Goal: Task Accomplishment & Management: Manage account settings

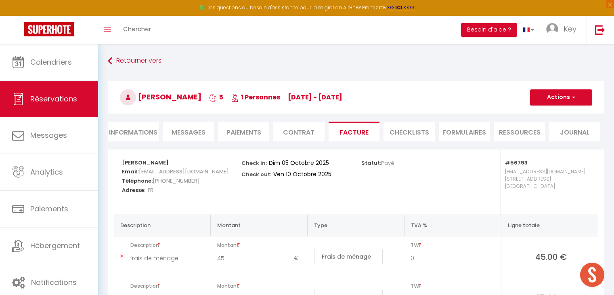
select select "cleaning"
select select "taxes"
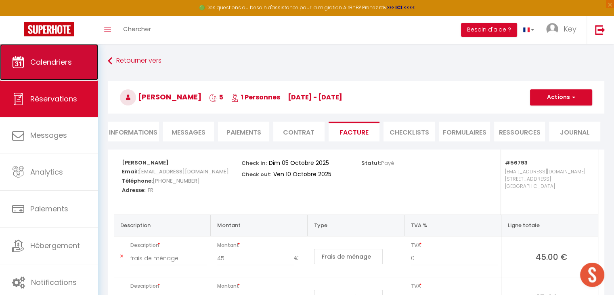
click at [44, 61] on span "Calendriers" at bounding box center [51, 62] width 42 height 10
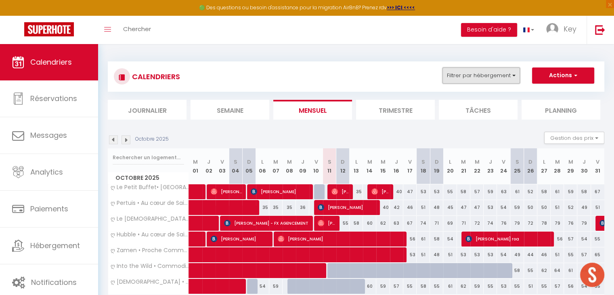
click at [481, 72] on button "Filtrer par hébergement" at bounding box center [482, 75] width 78 height 16
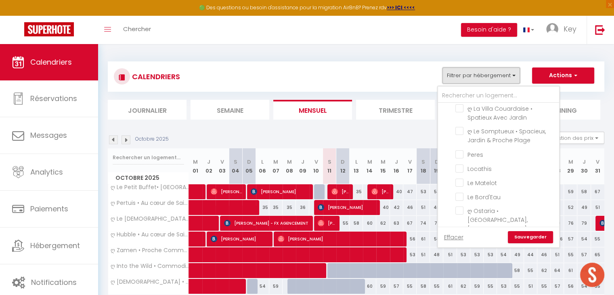
scroll to position [1620, 0]
checkbox input "false"
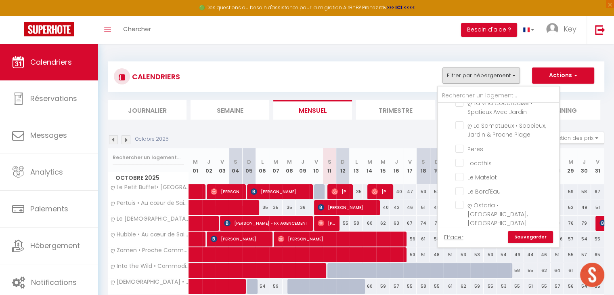
checkbox input "false"
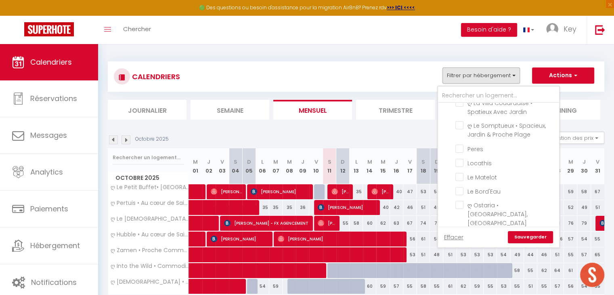
checkbox input "false"
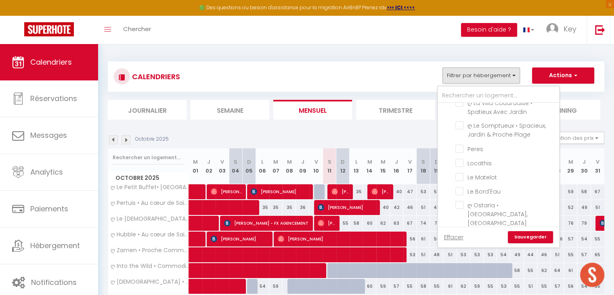
checkbox input "false"
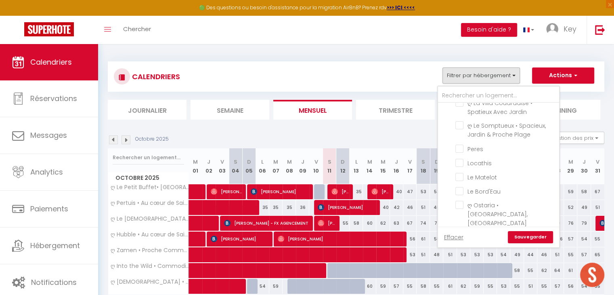
checkbox input "false"
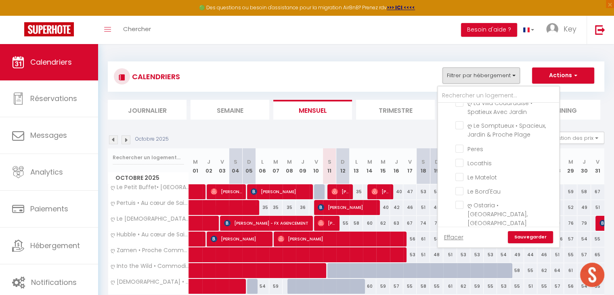
checkbox input "false"
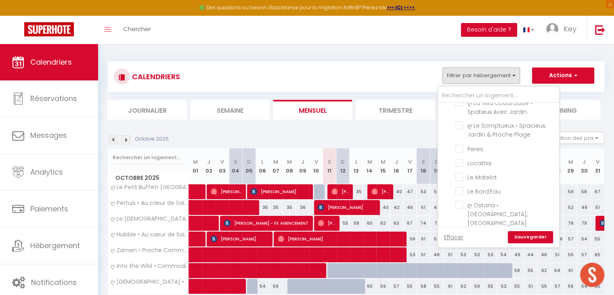
checkbox input "false"
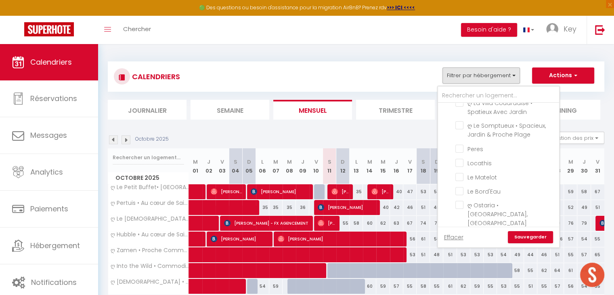
checkbox input "false"
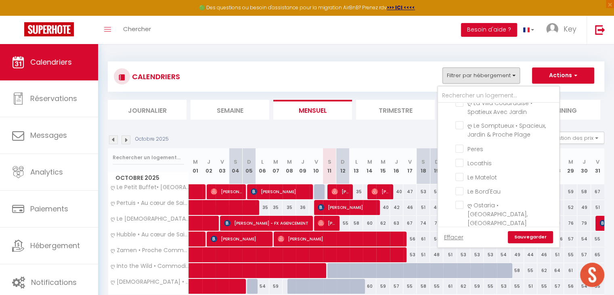
checkbox input "false"
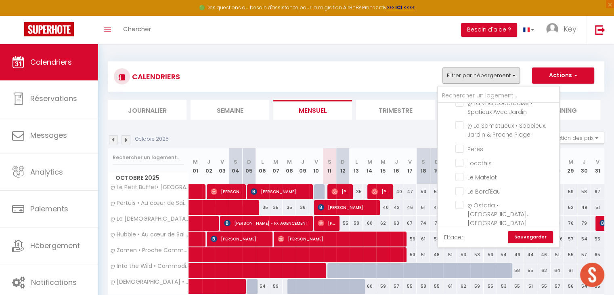
checkbox input "false"
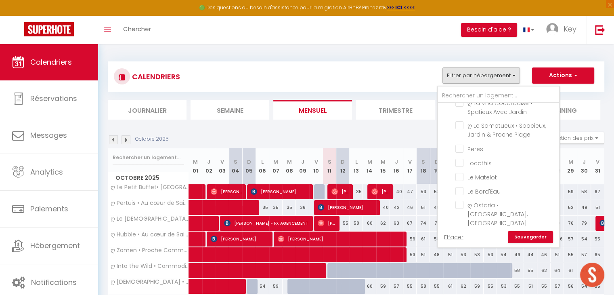
checkbox input "false"
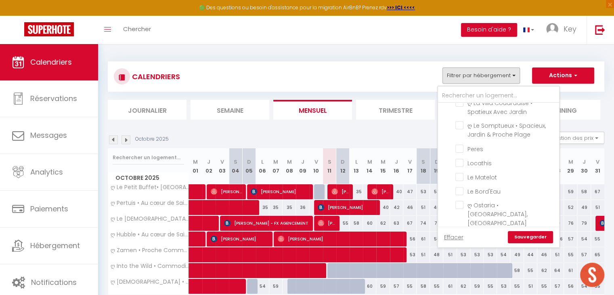
checkbox input "false"
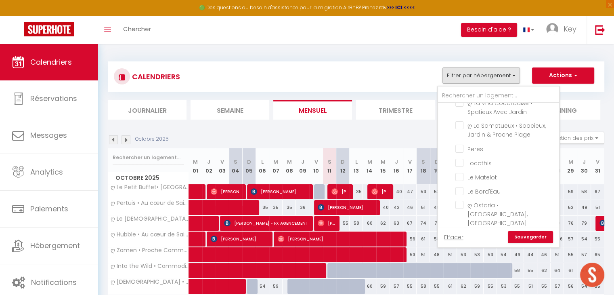
checkbox input "false"
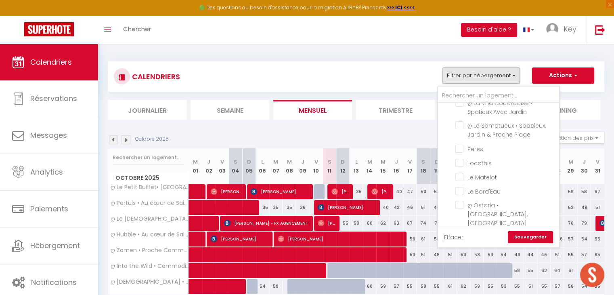
checkbox input "false"
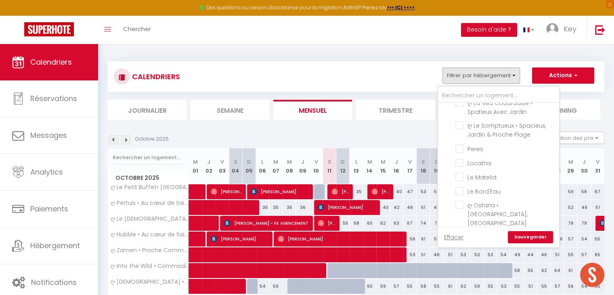
checkbox input "false"
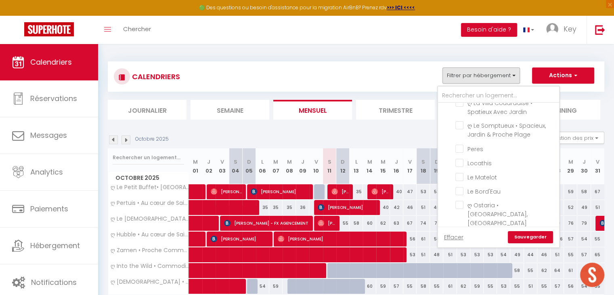
checkbox input "false"
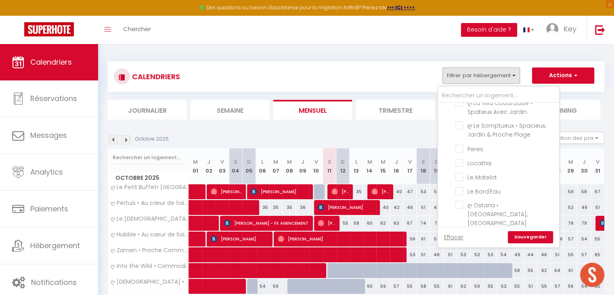
checkbox input "false"
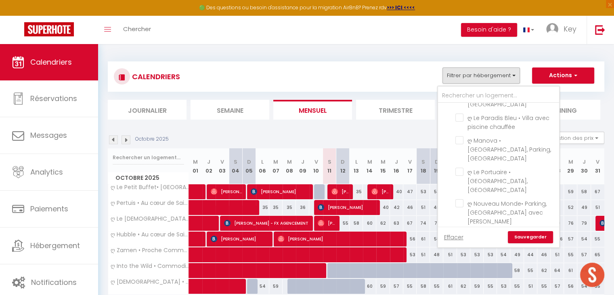
scroll to position [821, 0]
click at [462, 255] on input "ღ Le Nérée • Au cœur du vieux port et cosy" at bounding box center [505, 259] width 101 height 8
checkbox input "true"
checkbox input "false"
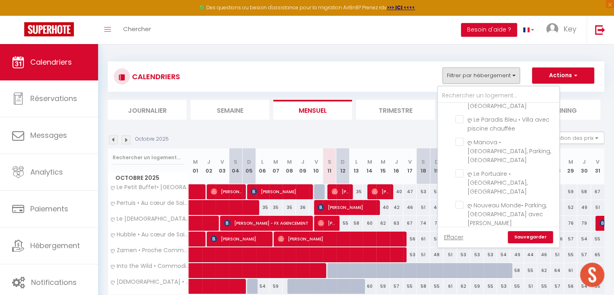
checkbox input "false"
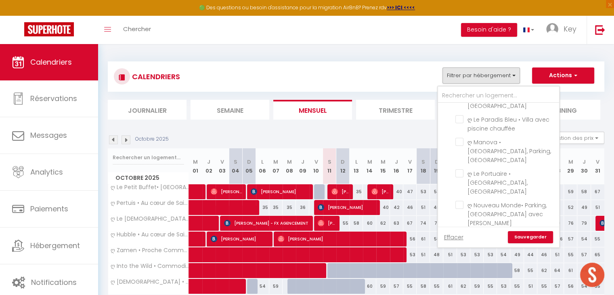
checkbox input "false"
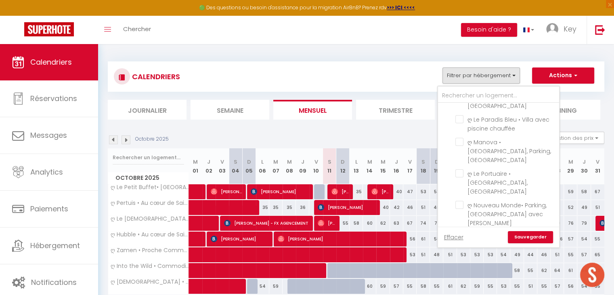
checkbox input "false"
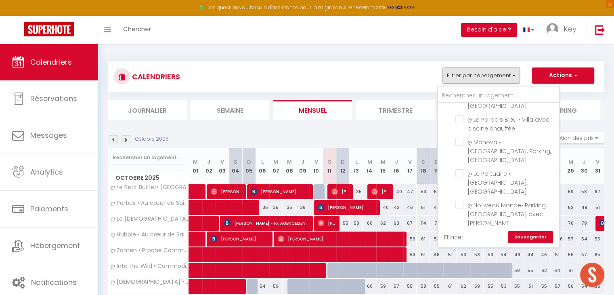
checkbox input "false"
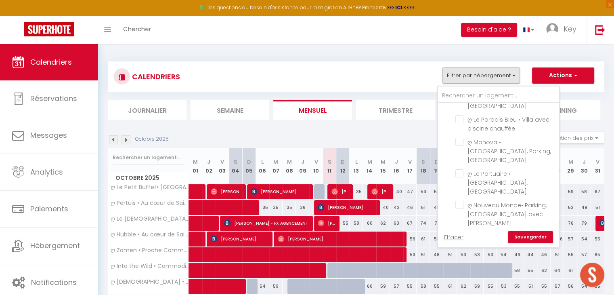
checkbox input "false"
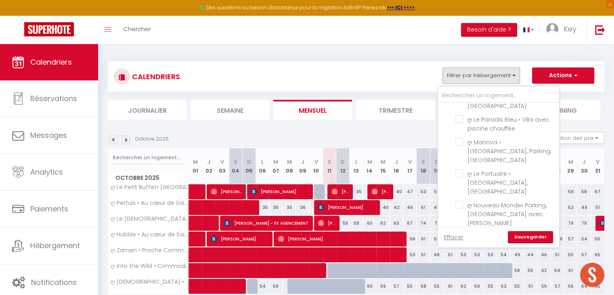
checkbox input "false"
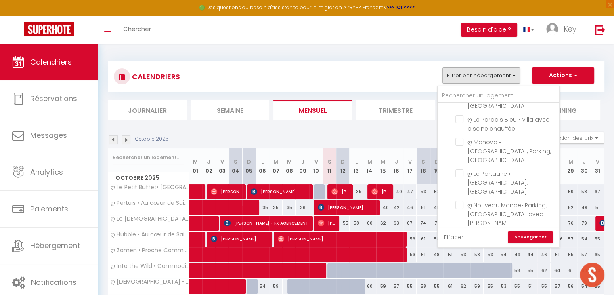
checkbox input "false"
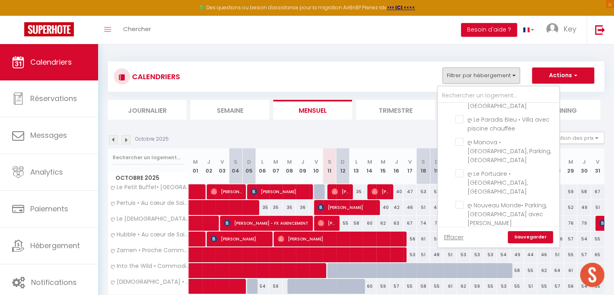
checkbox input "false"
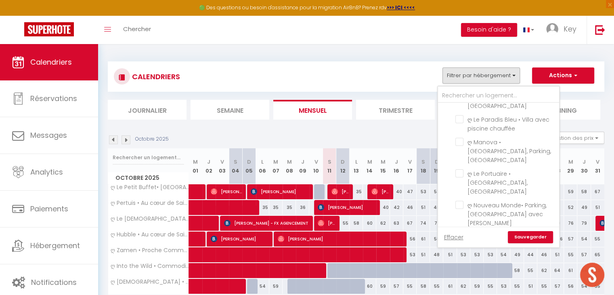
checkbox input "false"
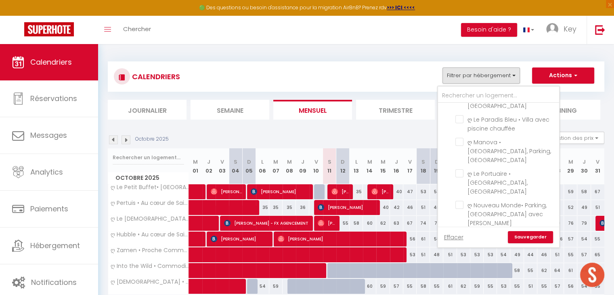
checkbox input "false"
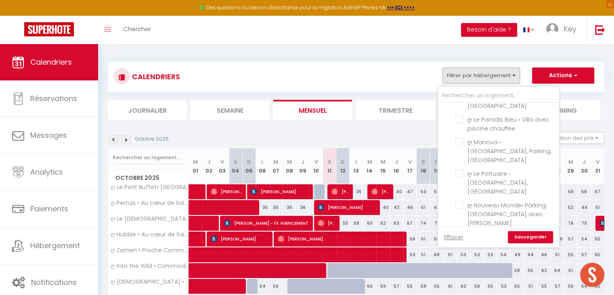
checkbox input "false"
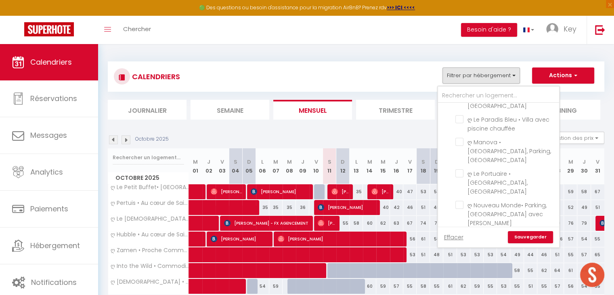
checkbox input "false"
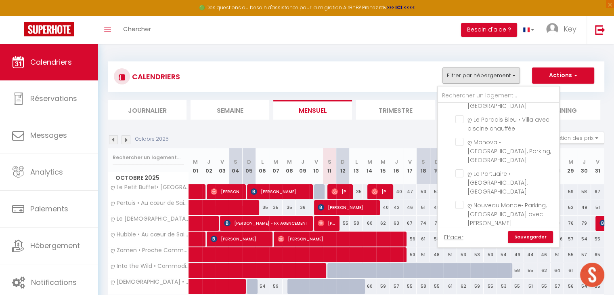
checkbox input "false"
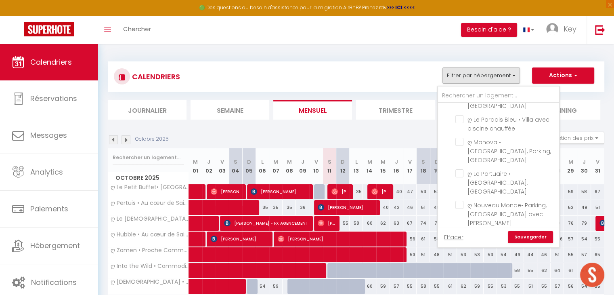
checkbox input "false"
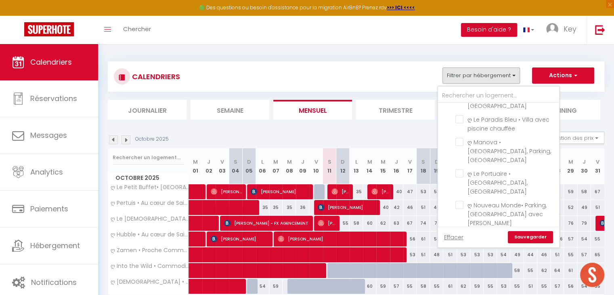
checkbox input "false"
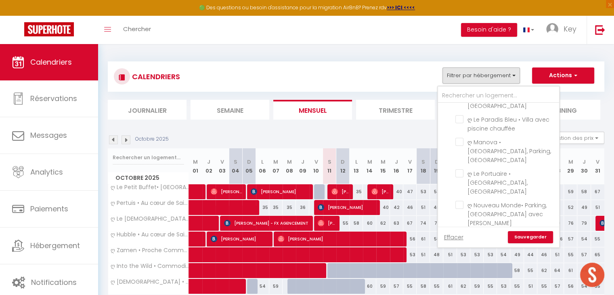
click at [531, 238] on link "Sauvegarder" at bounding box center [530, 237] width 45 height 12
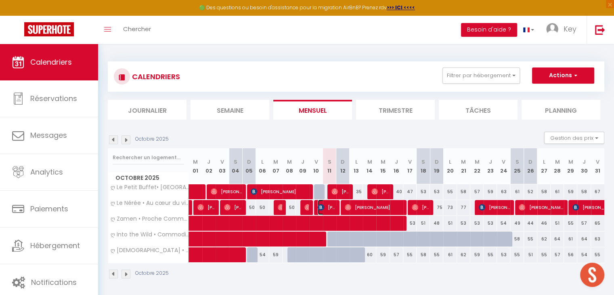
click at [330, 207] on span "[PERSON_NAME]" at bounding box center [327, 206] width 18 height 15
select select "OK"
select select "0"
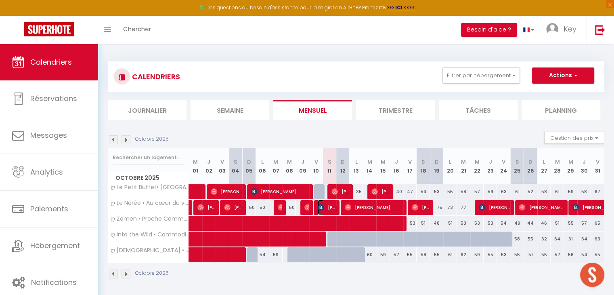
select select "1"
select select
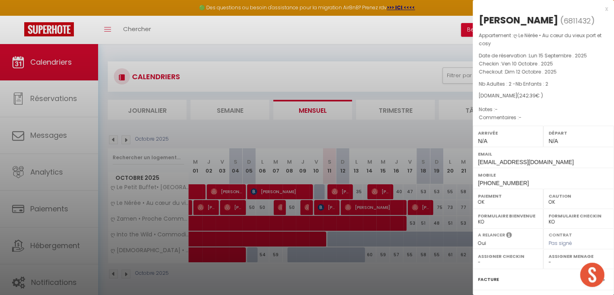
click at [330, 207] on div at bounding box center [307, 147] width 614 height 295
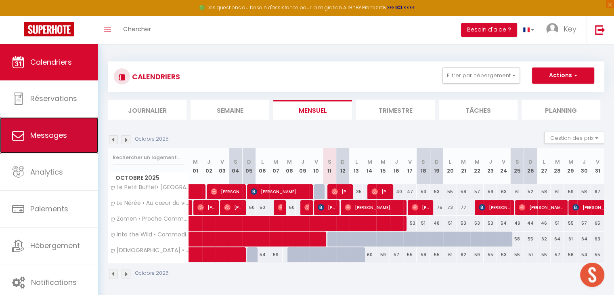
click at [79, 127] on link "Messages" at bounding box center [49, 135] width 98 height 36
select select "message"
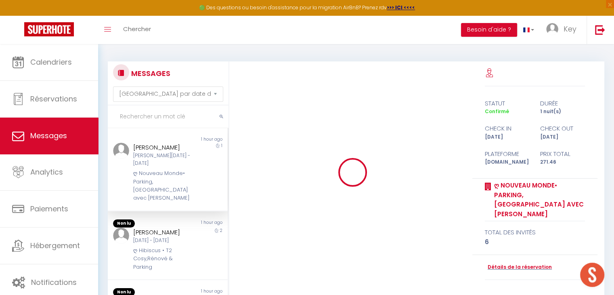
click at [165, 120] on input "text" at bounding box center [168, 116] width 121 height 23
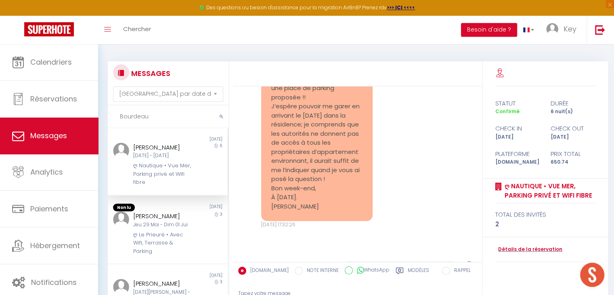
scroll to position [3072, 0]
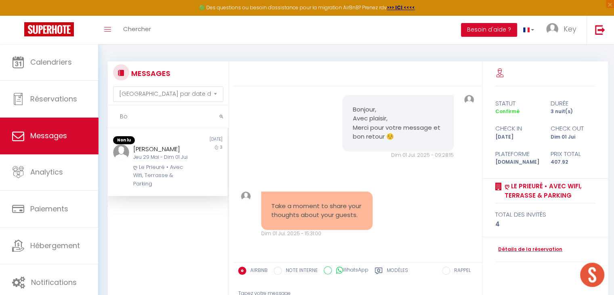
type input "B"
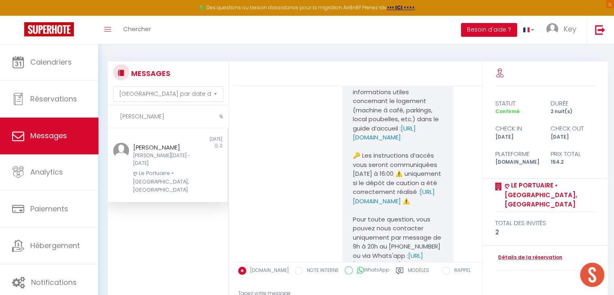
scroll to position [1602, 0]
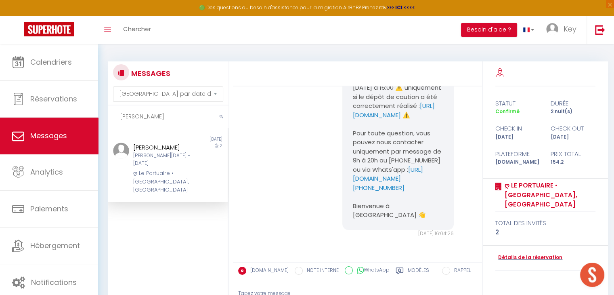
type input "[PERSON_NAME]"
click at [166, 152] on div "[PERSON_NAME][DATE] - [DATE]" at bounding box center [162, 159] width 59 height 15
click at [526, 254] on link "Détails de la réservation" at bounding box center [528, 258] width 67 height 8
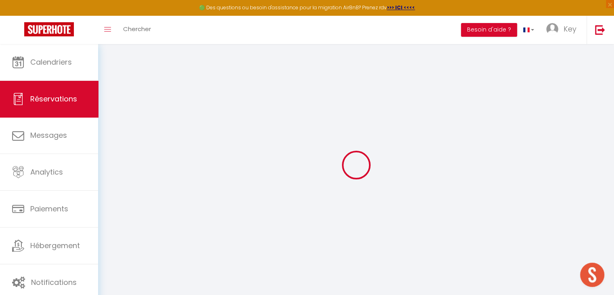
type input "[PERSON_NAME]"
type input "Pacory"
type input "[EMAIL_ADDRESS][DOMAIN_NAME]"
type input "[PHONE_NUMBER]"
select select "FR"
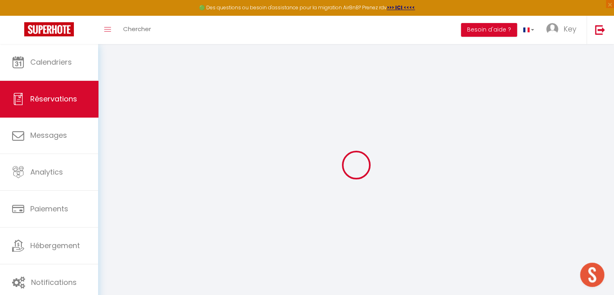
type input "25.33"
type input "2.16"
select select "76737"
select select "1"
select select
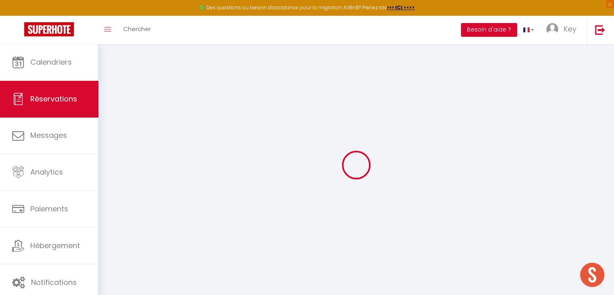
select select
type input "2"
select select "12"
select select
type input "104"
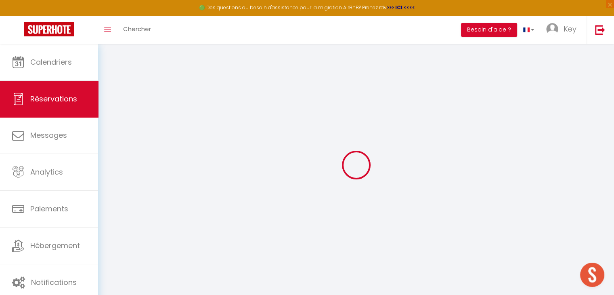
checkbox input "false"
type input "0"
select select "2"
type input "0"
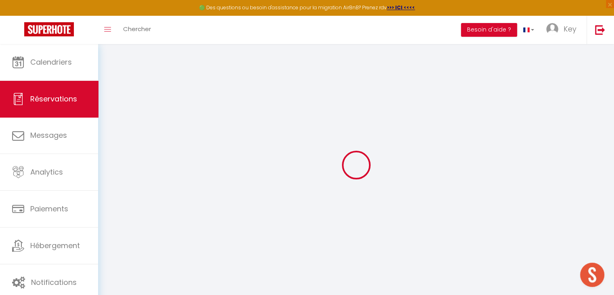
type input "0"
select select
select select "14"
checkbox input "false"
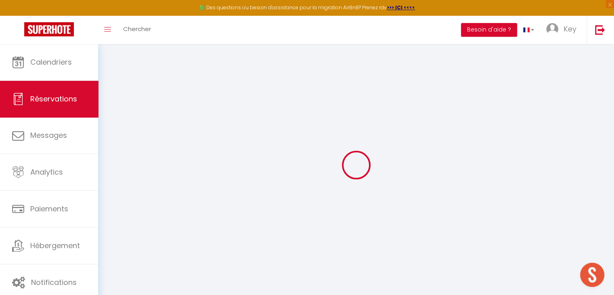
click at [526, 250] on div at bounding box center [356, 165] width 497 height 222
select select
checkbox input "false"
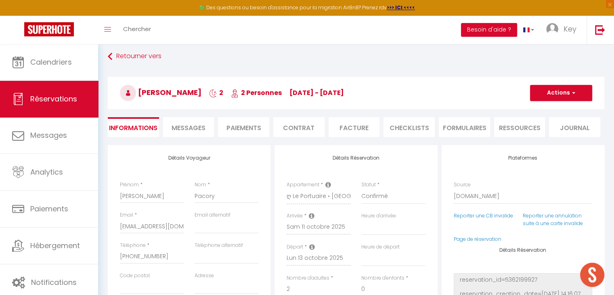
scroll to position [3, 0]
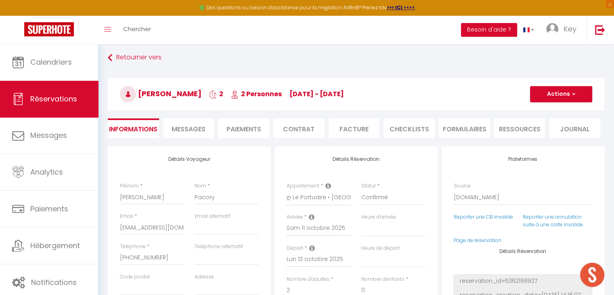
click at [199, 130] on span "Messages" at bounding box center [189, 128] width 34 height 9
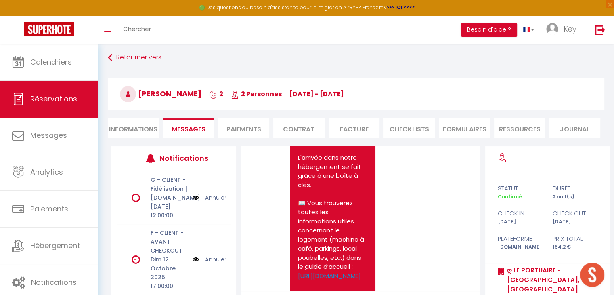
scroll to position [2042, 0]
click at [133, 131] on li "Informations" at bounding box center [133, 128] width 51 height 20
